Goal: Task Accomplishment & Management: Use online tool/utility

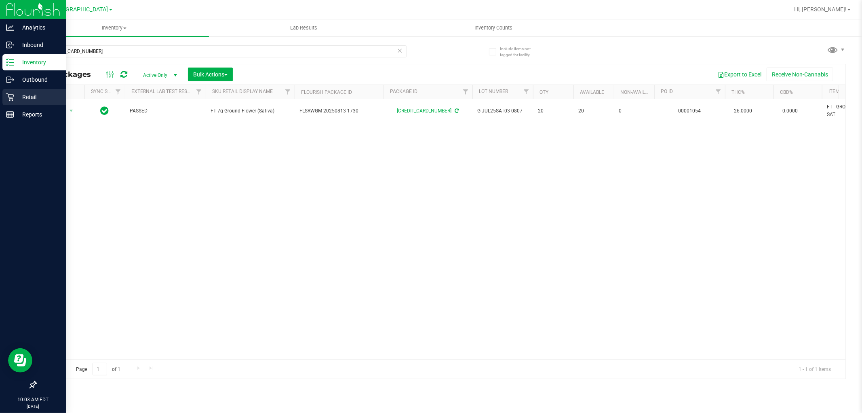
click at [8, 95] on icon at bounding box center [10, 97] width 8 height 8
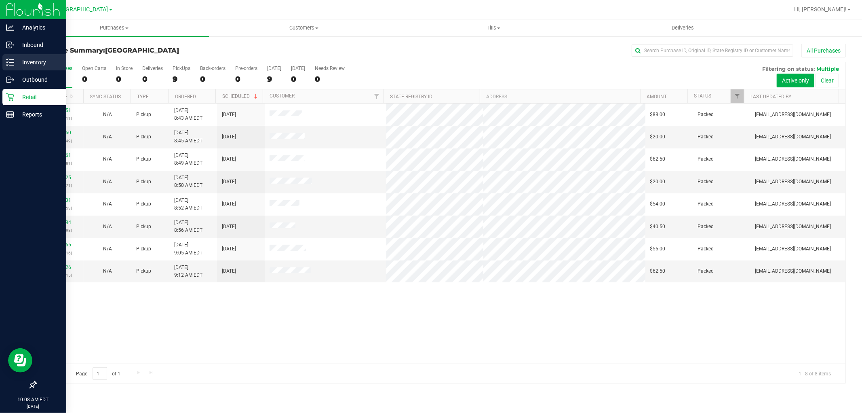
click at [34, 59] on p "Inventory" at bounding box center [38, 62] width 49 height 10
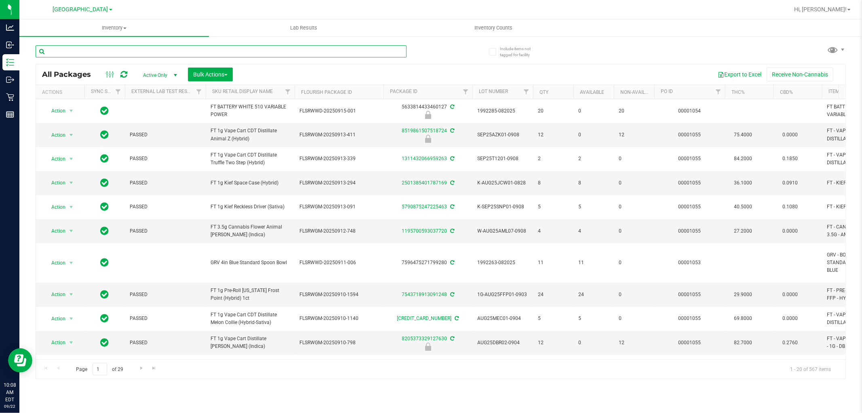
click at [104, 51] on input "text" at bounding box center [221, 51] width 371 height 12
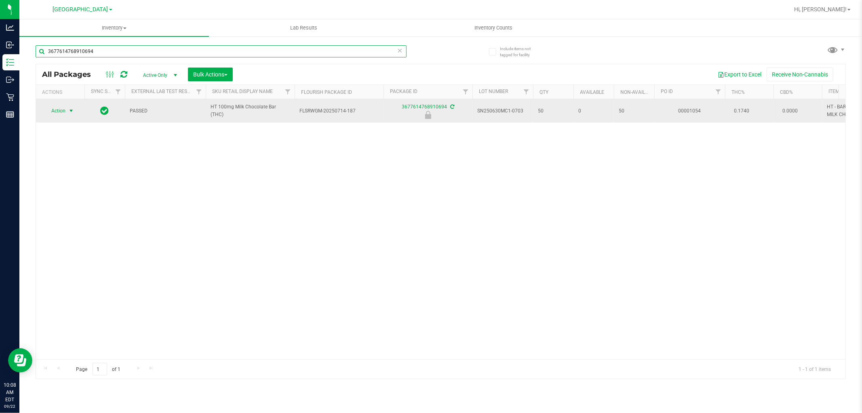
type input "3677614768910694"
click at [54, 110] on span "Action" at bounding box center [55, 110] width 22 height 11
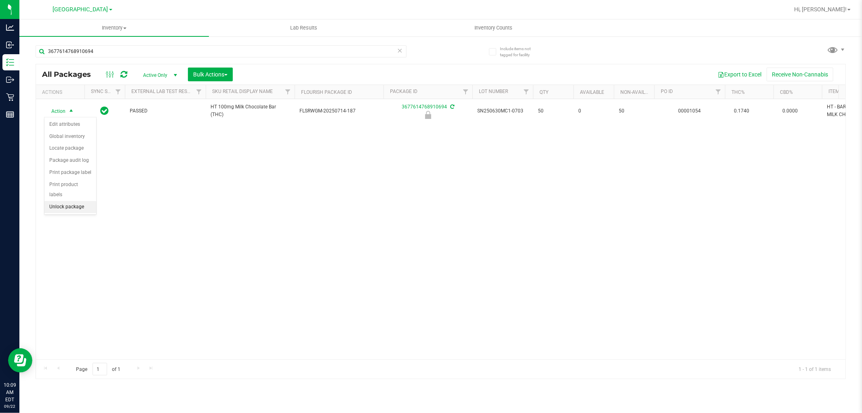
click at [64, 203] on li "Unlock package" at bounding box center [70, 207] width 52 height 12
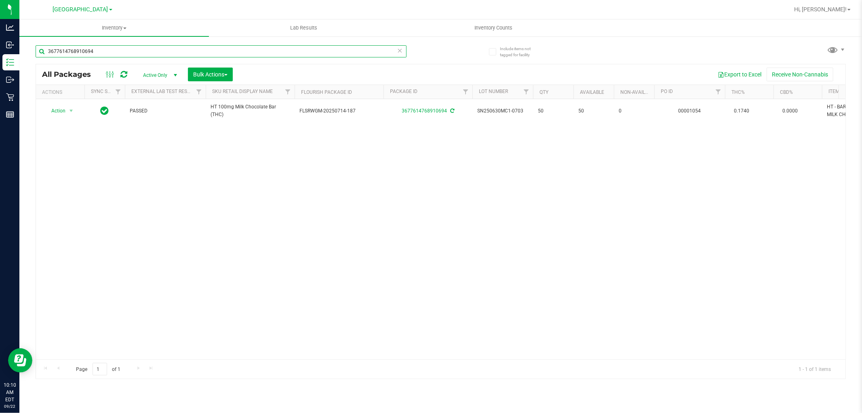
click at [178, 49] on input "3677614768910694" at bounding box center [221, 51] width 371 height 12
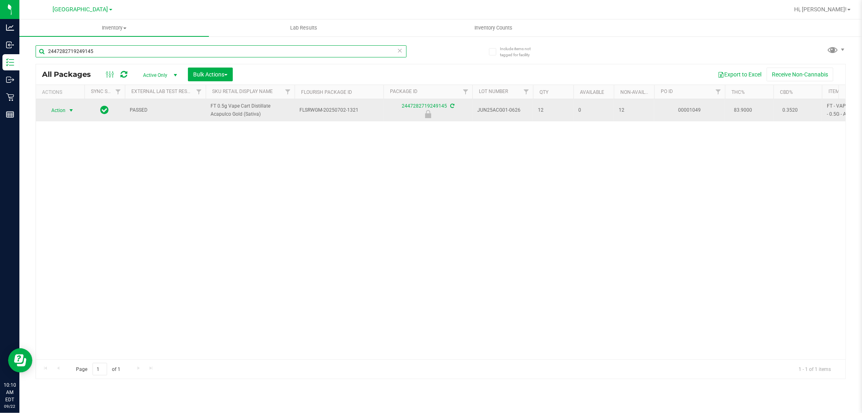
type input "2447282719249145"
click at [66, 109] on span "select" at bounding box center [71, 110] width 10 height 11
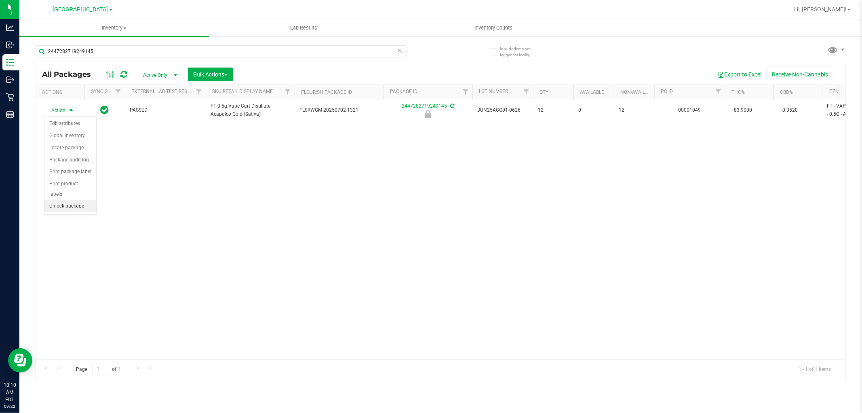
click at [65, 202] on li "Unlock package" at bounding box center [70, 206] width 52 height 12
